Goal: Register for event/course

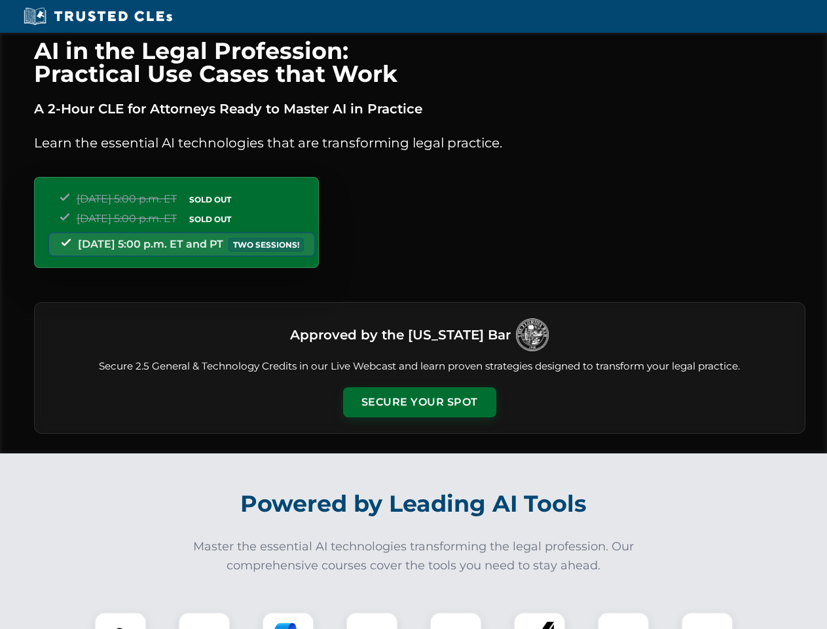
click at [419, 402] on button "Secure Your Spot" at bounding box center [419, 402] width 153 height 30
click at [120, 620] on img at bounding box center [120, 638] width 38 height 38
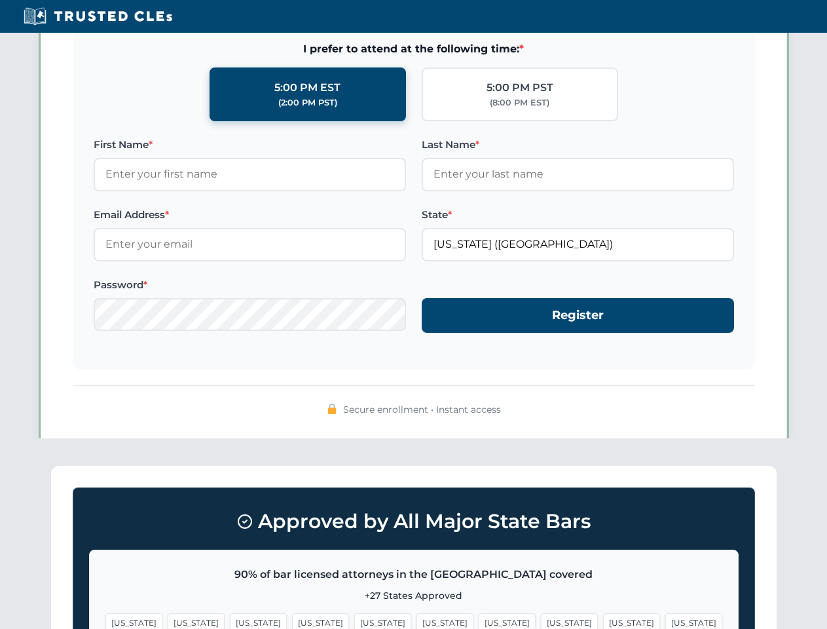
click at [479, 620] on span "[US_STATE]" at bounding box center [507, 622] width 57 height 19
click at [603, 620] on span "[US_STATE]" at bounding box center [631, 622] width 57 height 19
